Goal: Task Accomplishment & Management: Manage account settings

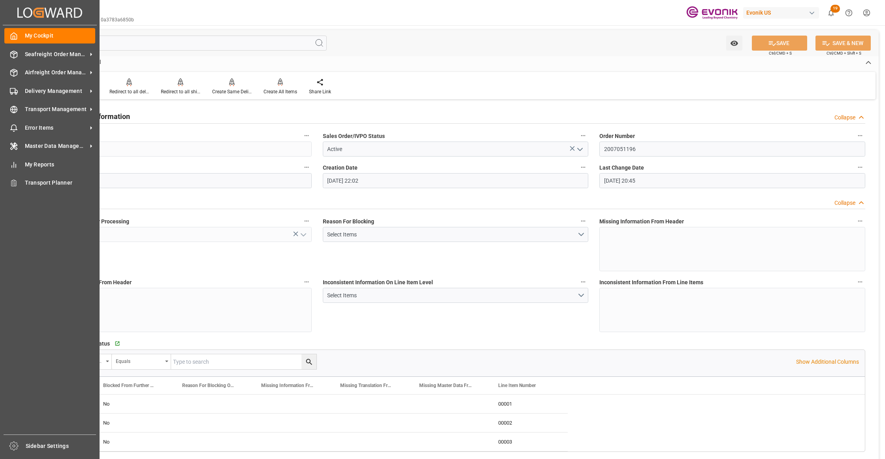
scroll to position [1336, 0]
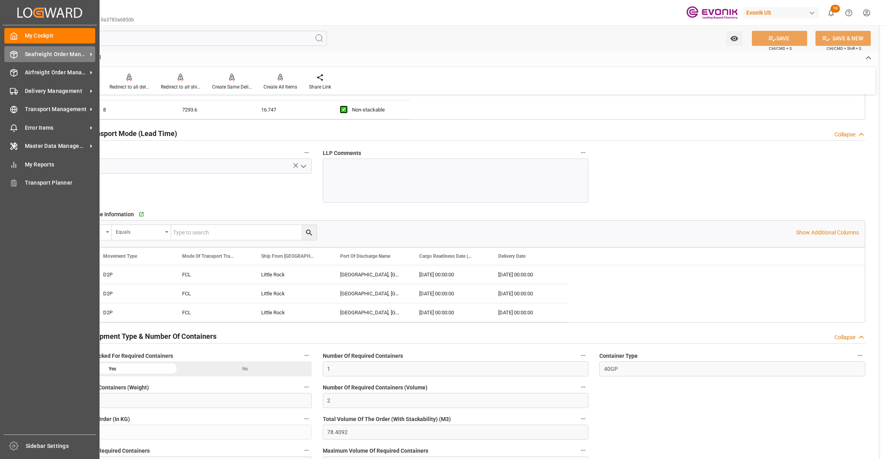
click at [45, 56] on span "Seafreight Order Management" at bounding box center [56, 54] width 62 height 8
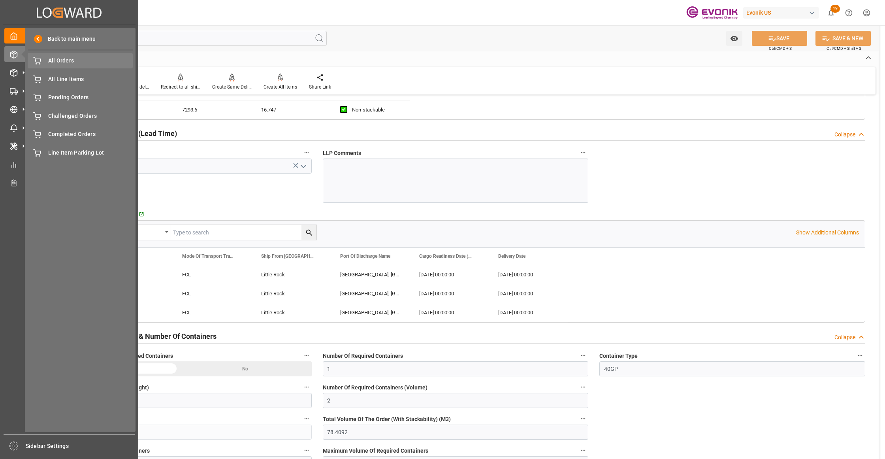
click at [73, 66] on div "All Orders All Orders" at bounding box center [80, 60] width 105 height 15
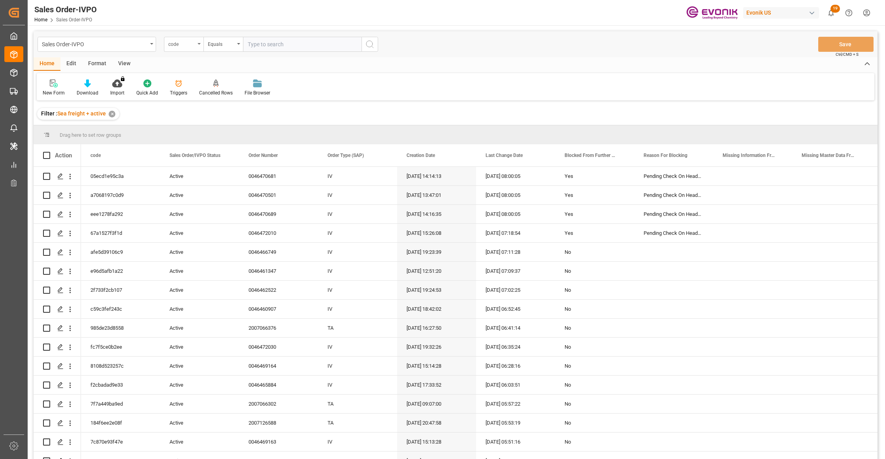
click at [194, 43] on div "code" at bounding box center [181, 43] width 27 height 9
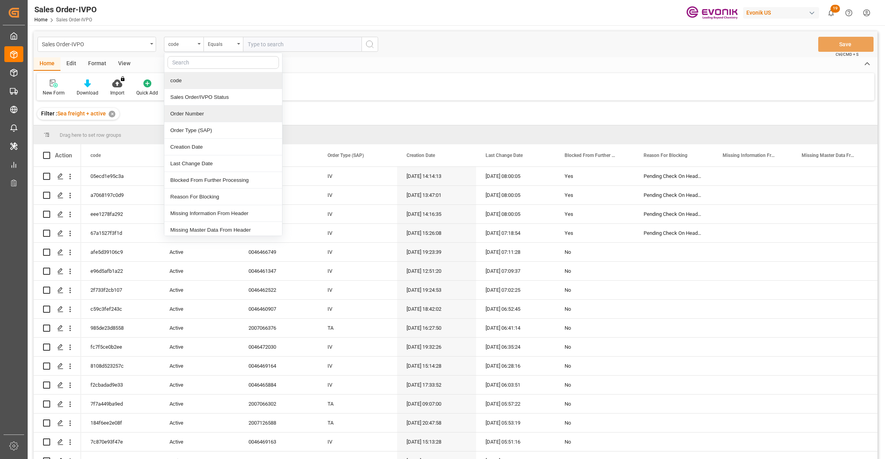
click at [192, 114] on div "Order Number" at bounding box center [223, 113] width 118 height 17
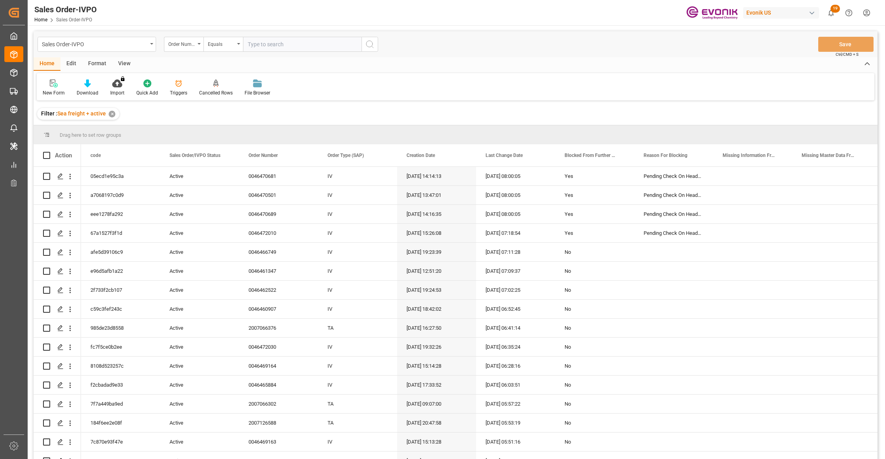
click at [280, 42] on input "text" at bounding box center [302, 44] width 118 height 15
paste input "2007051196"
type input "2007051196"
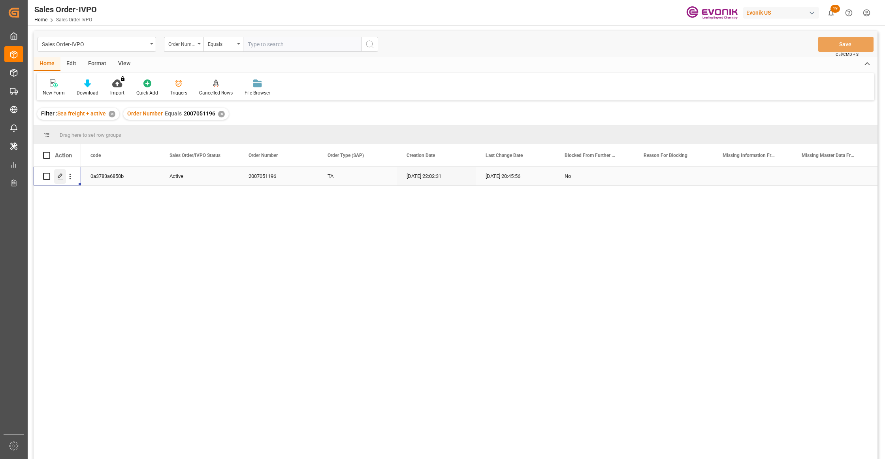
click at [63, 174] on icon "Press SPACE to select this row." at bounding box center [60, 176] width 6 height 6
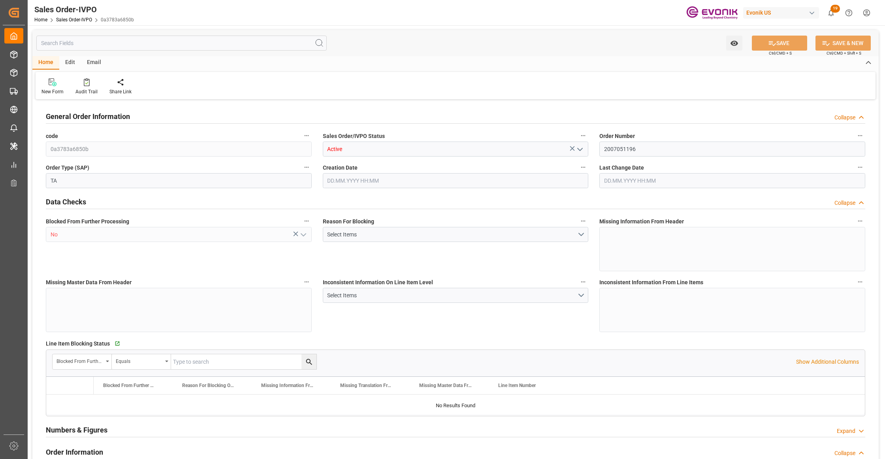
type input "MYPGU"
type input "0"
type input "1"
type input "2"
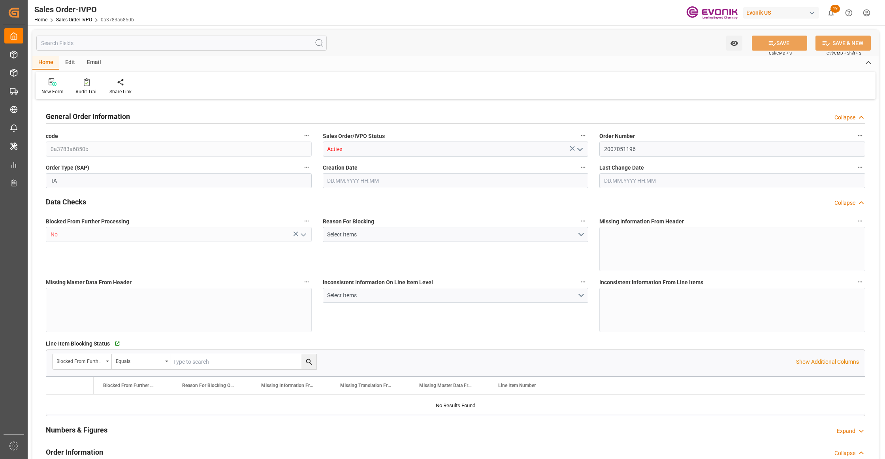
type input "17788.704"
type input "78.4092"
type input "19000"
type input "60"
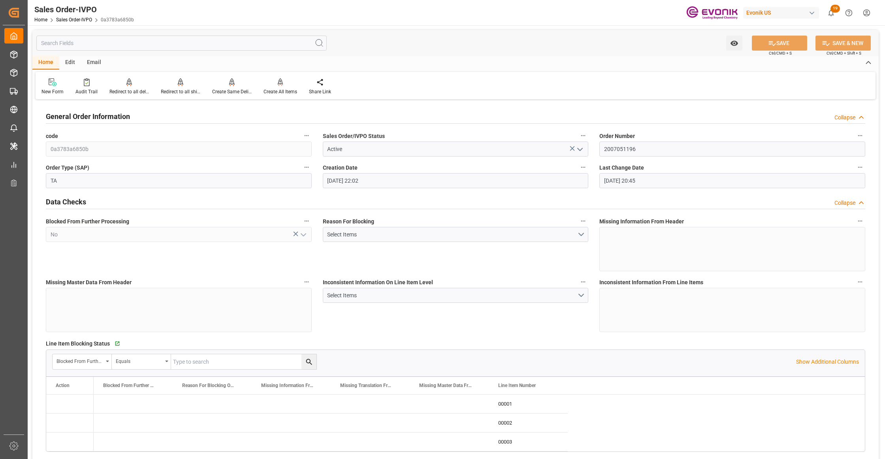
type input "[DATE] 22:02"
type input "[DATE] 20:45"
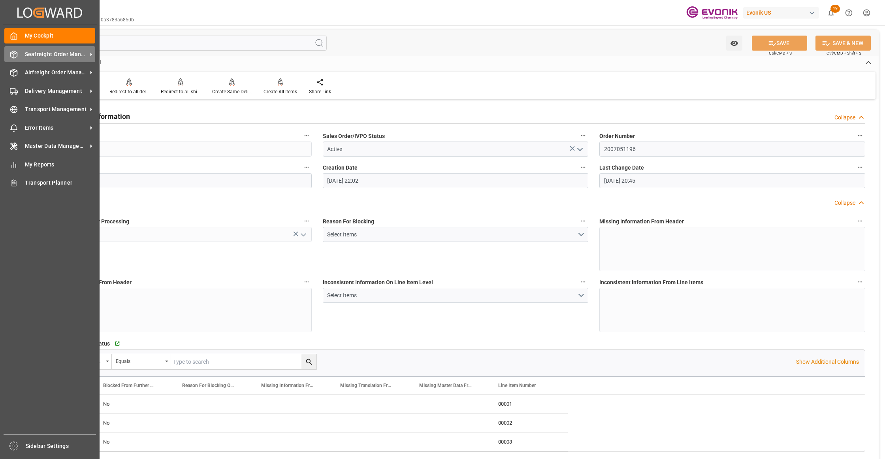
click at [36, 51] on span "Seafreight Order Management" at bounding box center [56, 54] width 62 height 8
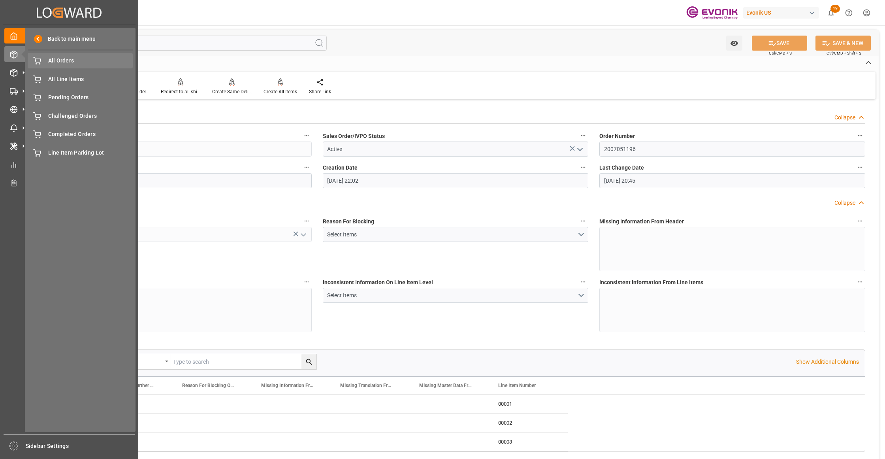
click at [70, 61] on span "All Orders" at bounding box center [90, 60] width 85 height 8
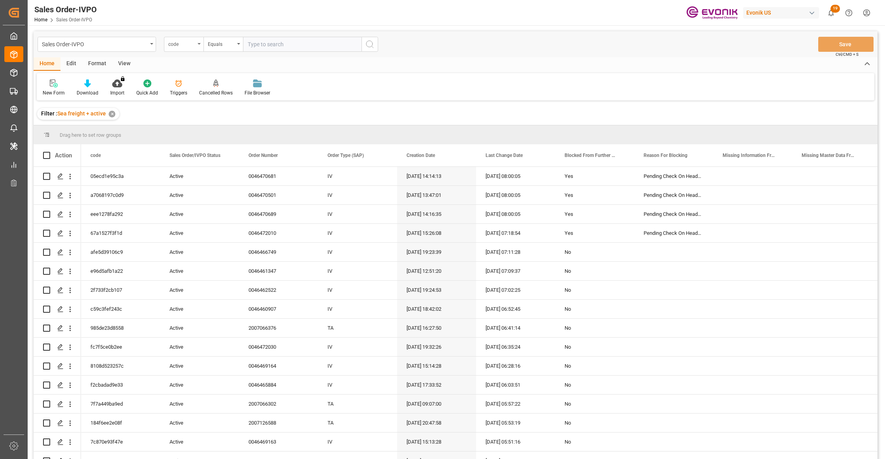
click at [194, 43] on div "code" at bounding box center [181, 43] width 27 height 9
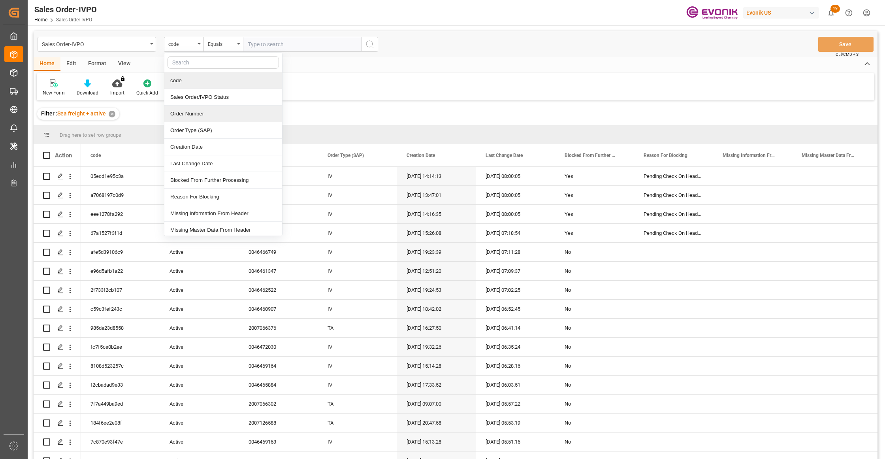
click at [194, 115] on div "Order Number" at bounding box center [223, 113] width 118 height 17
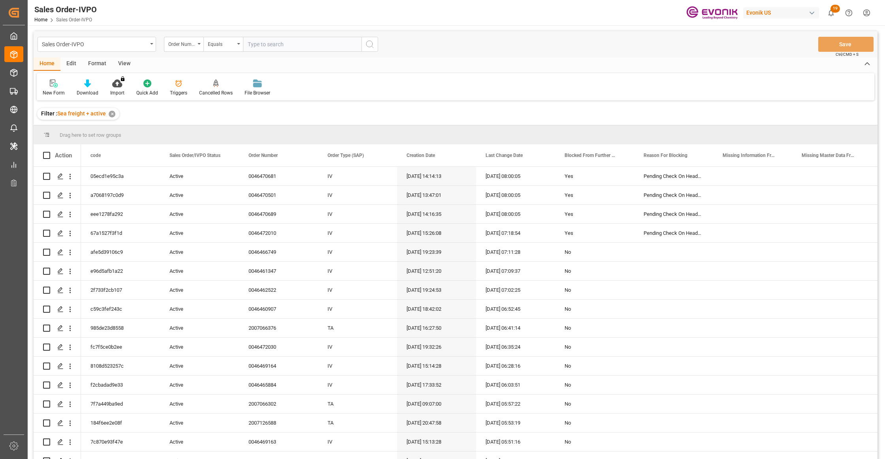
click at [272, 37] on input "text" at bounding box center [302, 44] width 118 height 15
paste input "46463797"
click at [249, 43] on input "46463797" at bounding box center [302, 44] width 118 height 15
type input "0046463797"
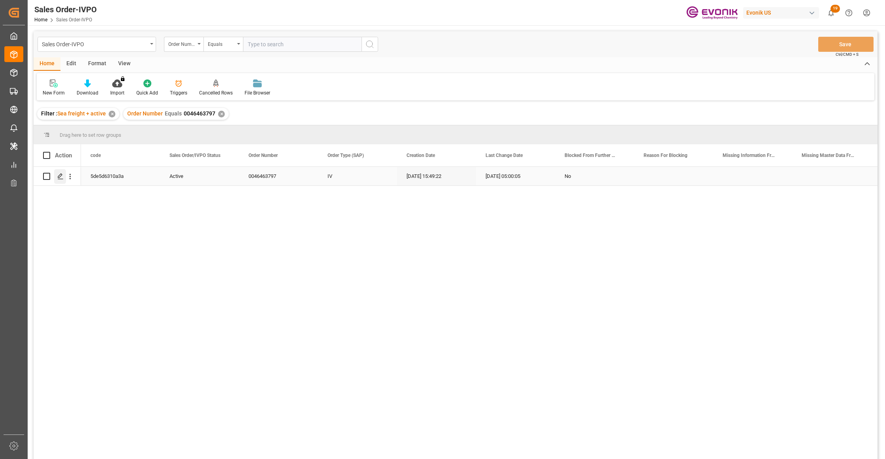
click at [60, 176] on polygon "Press SPACE to select this row." at bounding box center [60, 176] width 4 height 4
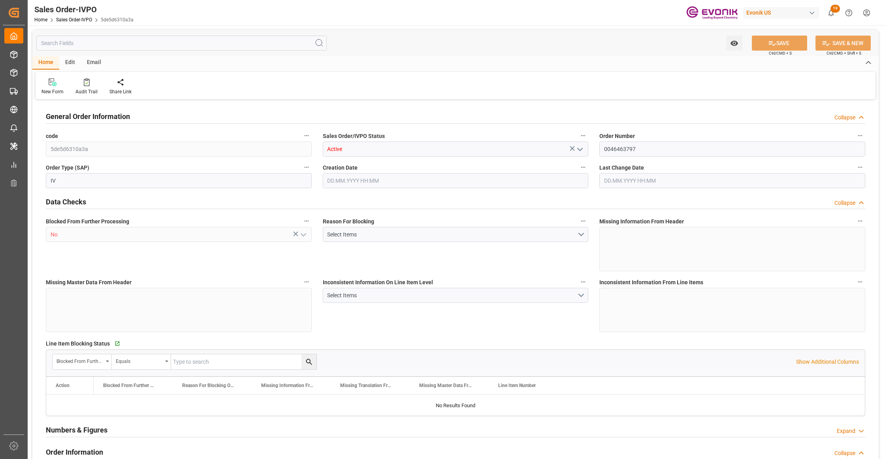
type input "CNSHA"
type input "0"
type input "1"
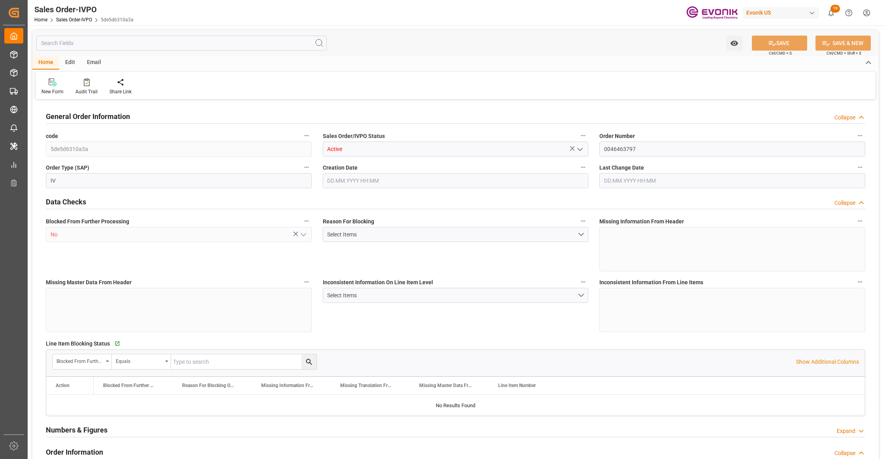
type input "10309.968"
type input "27.44"
type input "17000"
type input "30"
type input "[DATE] 15:49"
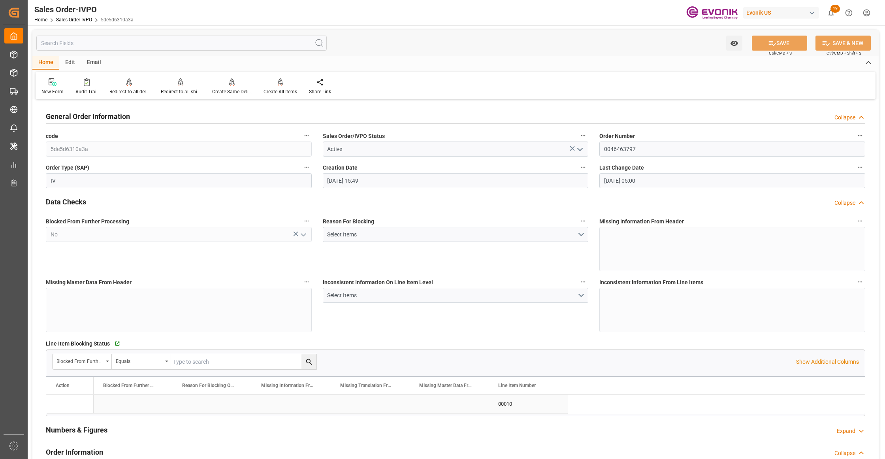
type input "[DATE] 05:00"
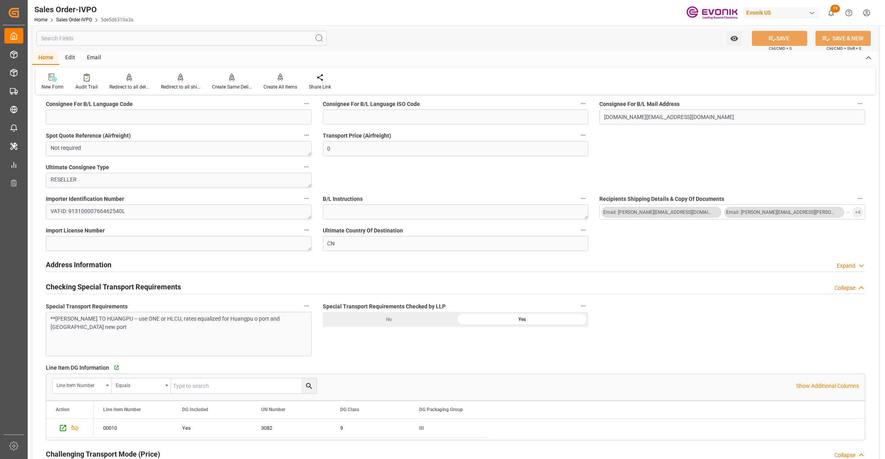
scroll to position [391, 0]
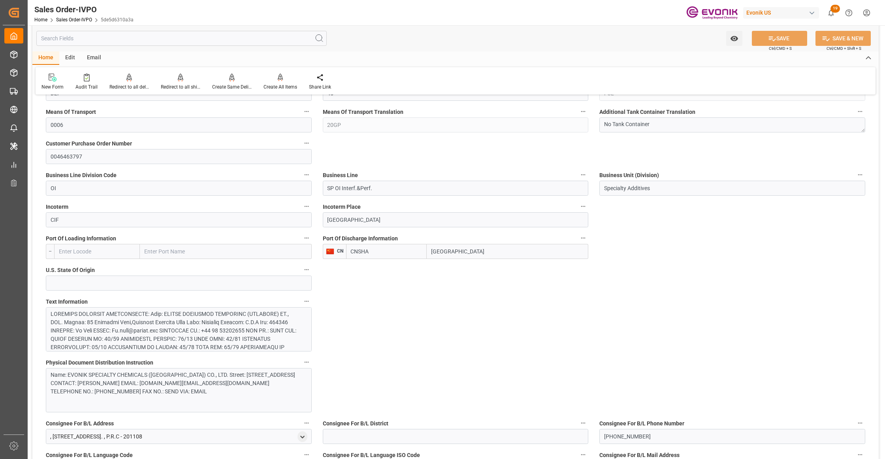
click at [207, 332] on div at bounding box center [175, 380] width 249 height 141
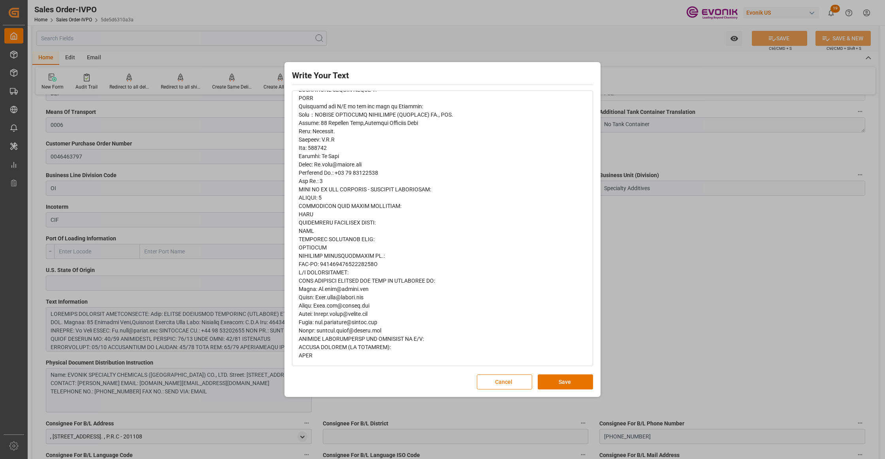
scroll to position [0, 0]
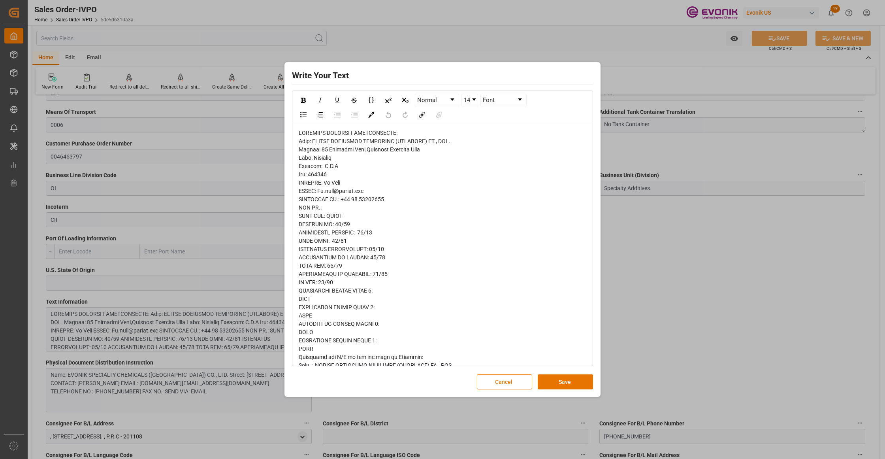
click at [503, 377] on button "Cancel" at bounding box center [504, 381] width 55 height 15
